Goal: Find contact information: Find contact information

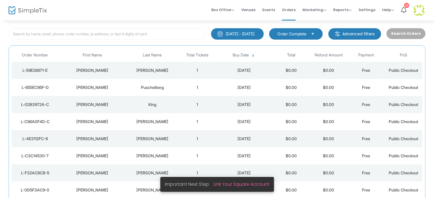
click at [153, 69] on div "[PERSON_NAME]" at bounding box center [152, 70] width 50 height 6
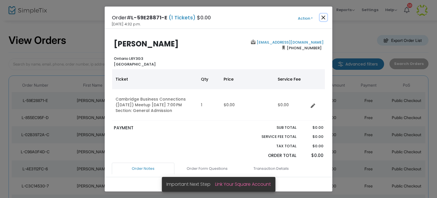
click at [324, 19] on button "Close" at bounding box center [323, 17] width 7 height 7
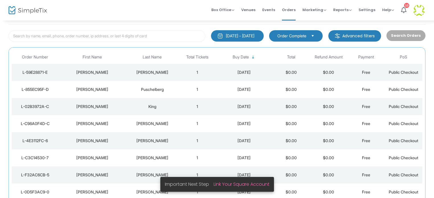
scroll to position [30, 0]
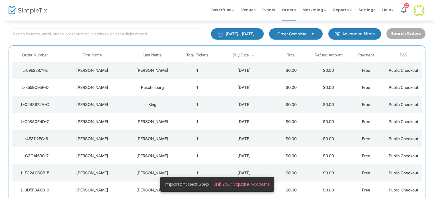
click at [145, 85] on div "Puschelberg" at bounding box center [152, 88] width 50 height 6
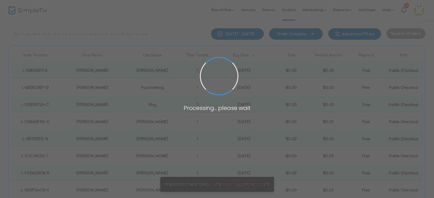
scroll to position [0, 0]
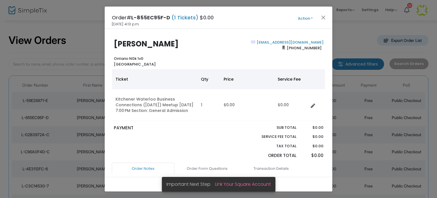
drag, startPoint x: 321, startPoint y: 42, endPoint x: 252, endPoint y: 42, distance: 68.9
click at [252, 42] on div "[EMAIL_ADDRESS][DOMAIN_NAME] [PHONE_NUMBER]" at bounding box center [273, 53] width 108 height 27
copy link "[EMAIL_ADDRESS][DOMAIN_NAME]"
click at [322, 17] on button "Close" at bounding box center [323, 17] width 7 height 7
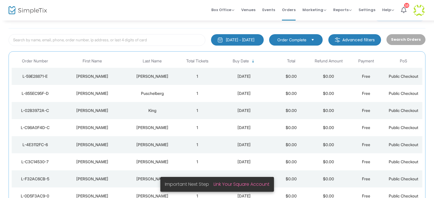
scroll to position [30, 0]
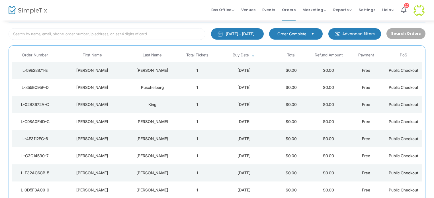
click at [150, 102] on div "King" at bounding box center [152, 105] width 50 height 6
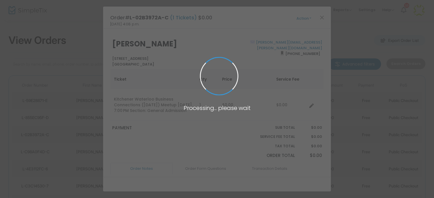
scroll to position [0, 0]
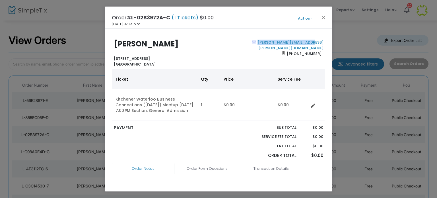
drag, startPoint x: 322, startPoint y: 42, endPoint x: 267, endPoint y: 42, distance: 55.2
click at [267, 42] on div "[PERSON_NAME][EMAIL_ADDRESS][PERSON_NAME][DOMAIN_NAME] [PHONE_NUMBER]" at bounding box center [273, 53] width 108 height 27
copy link "[PERSON_NAME][EMAIL_ADDRESS][PERSON_NAME][DOMAIN_NAME]"
click at [323, 18] on button "Close" at bounding box center [323, 17] width 7 height 7
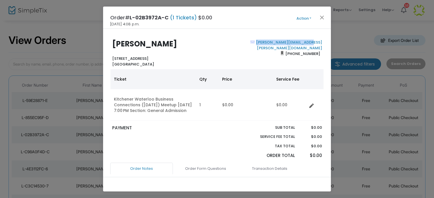
scroll to position [30, 0]
